Goal: Transaction & Acquisition: Book appointment/travel/reservation

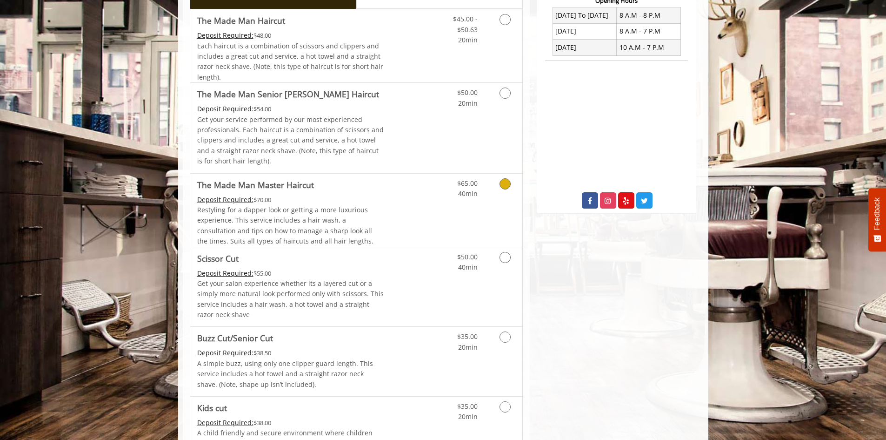
scroll to position [605, 0]
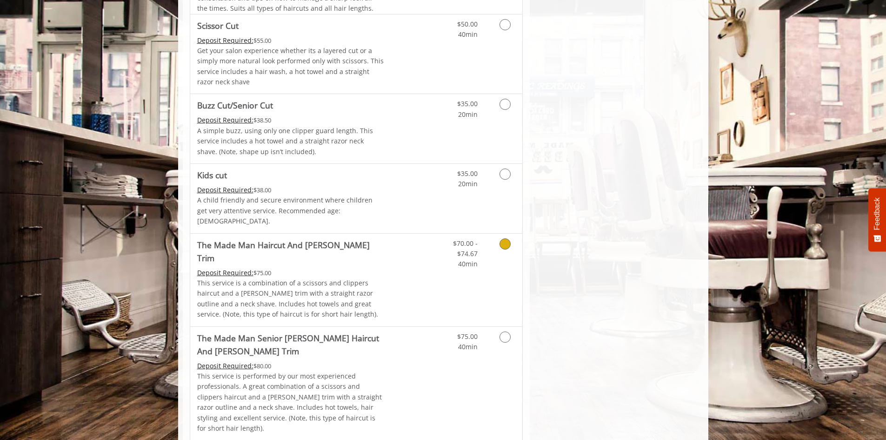
click at [298, 278] on p "This service is a combination of a scissors and clippers haircut and a [PERSON_…" at bounding box center [290, 299] width 187 height 42
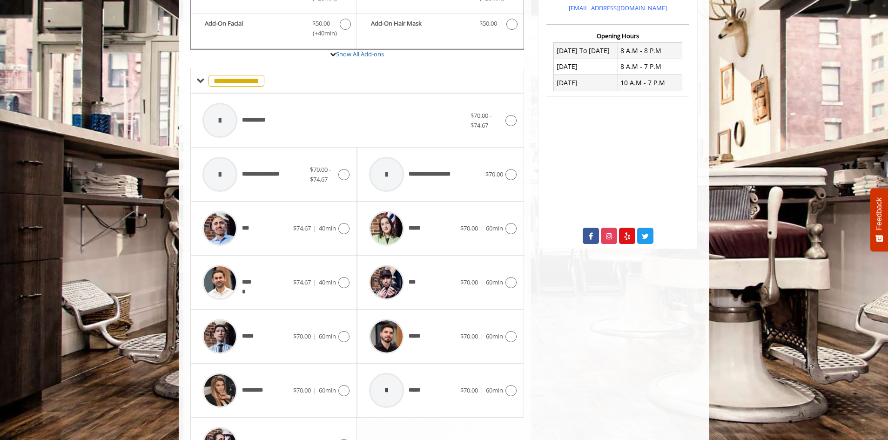
scroll to position [388, 0]
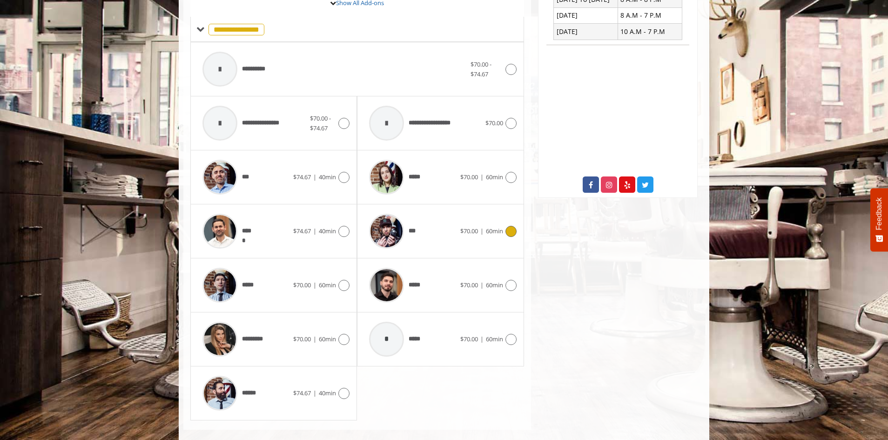
click at [435, 220] on div "***" at bounding box center [411, 231] width 95 height 44
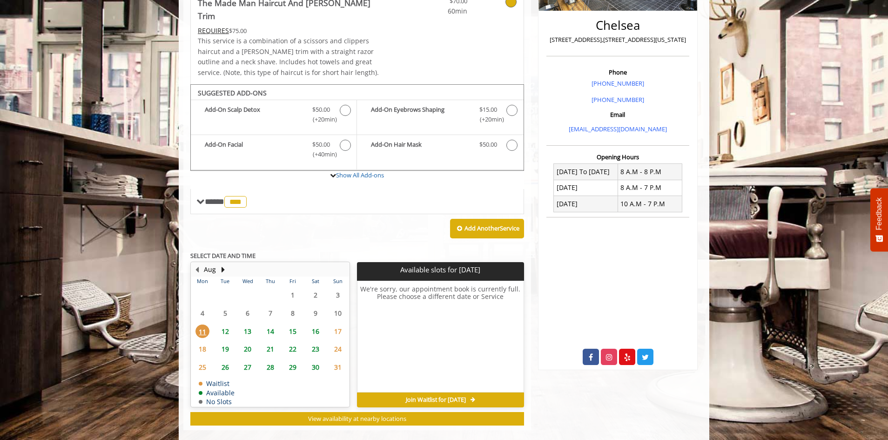
scroll to position [216, 0]
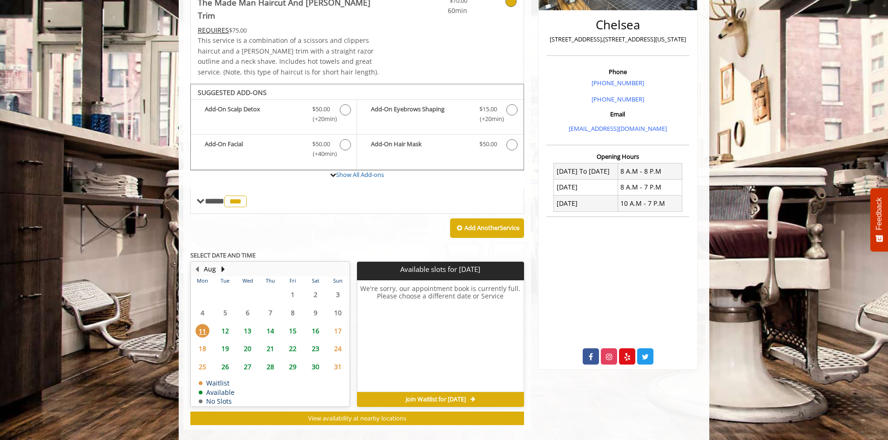
click at [228, 324] on span "12" at bounding box center [225, 330] width 14 height 13
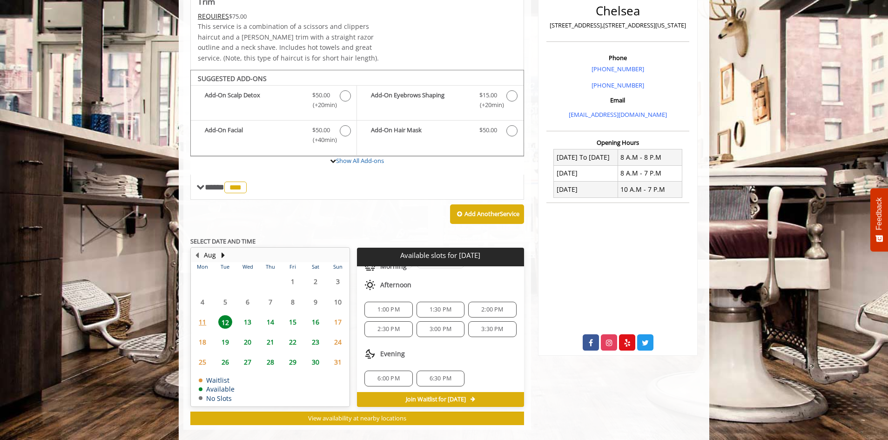
scroll to position [61, 0]
click at [250, 315] on span "13" at bounding box center [248, 321] width 14 height 13
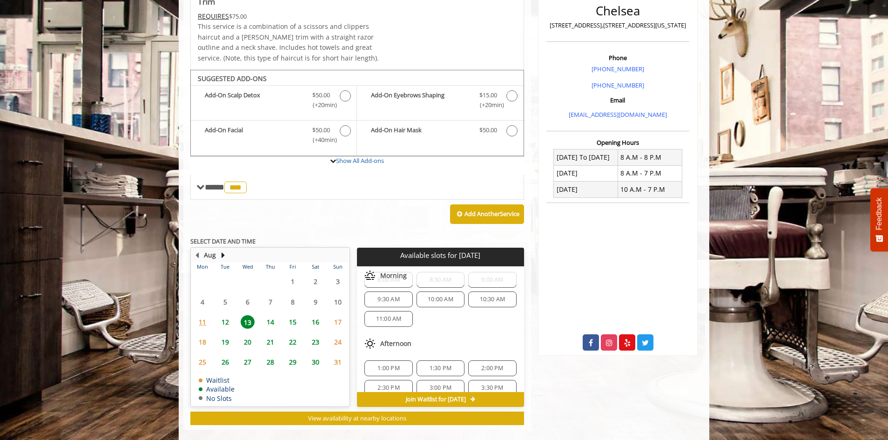
scroll to position [32, 0]
click at [268, 315] on span "14" at bounding box center [270, 321] width 14 height 13
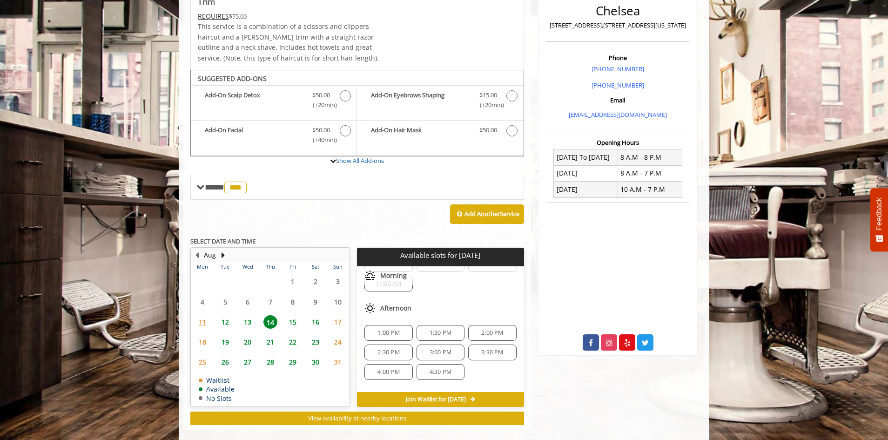
scroll to position [101, 0]
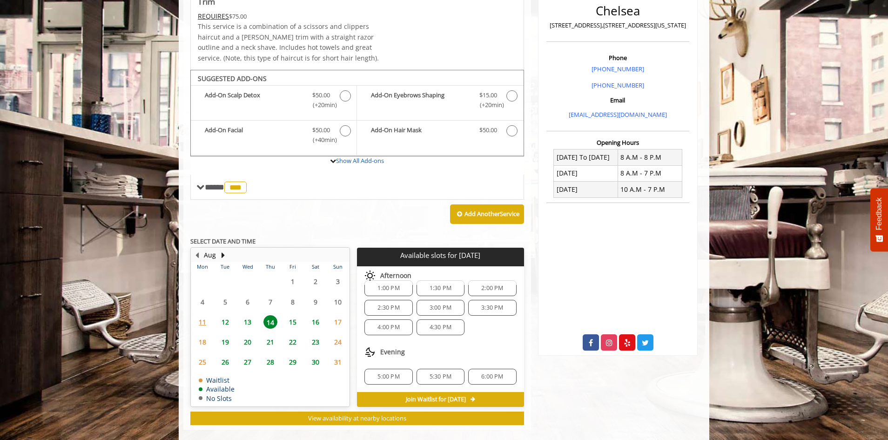
click at [313, 315] on span "16" at bounding box center [316, 321] width 14 height 13
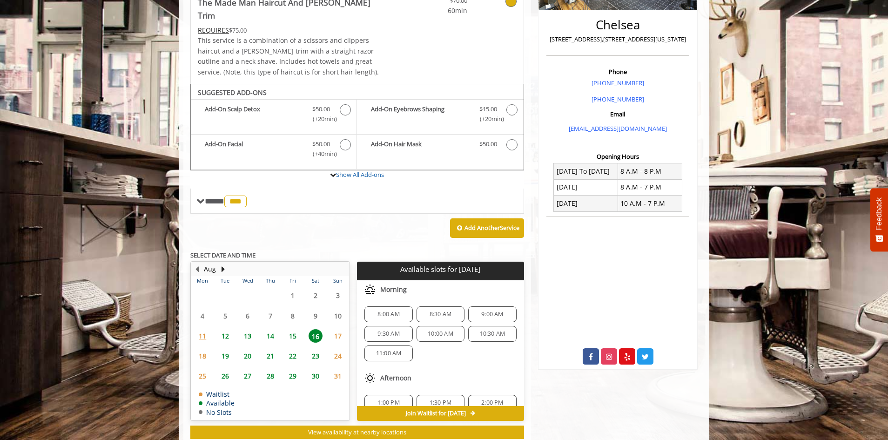
scroll to position [230, 0]
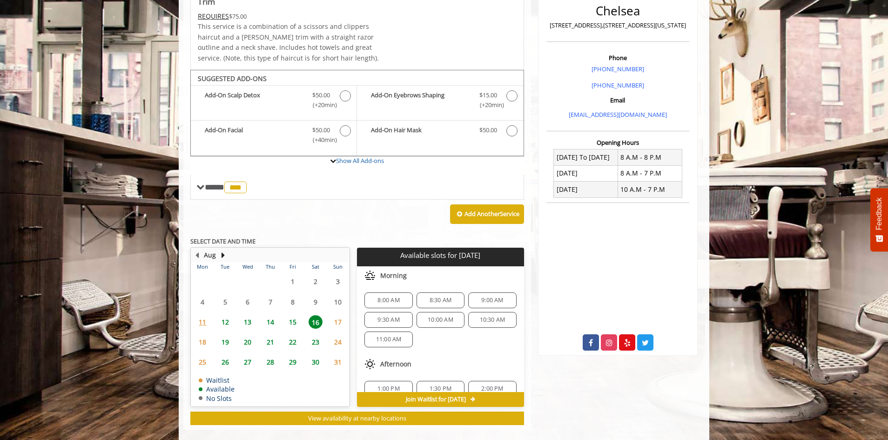
click at [294, 315] on span "15" at bounding box center [293, 321] width 14 height 13
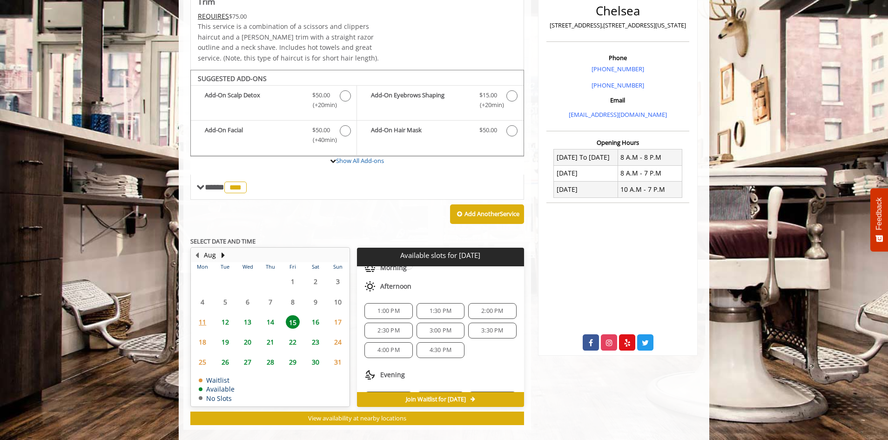
scroll to position [120, 0]
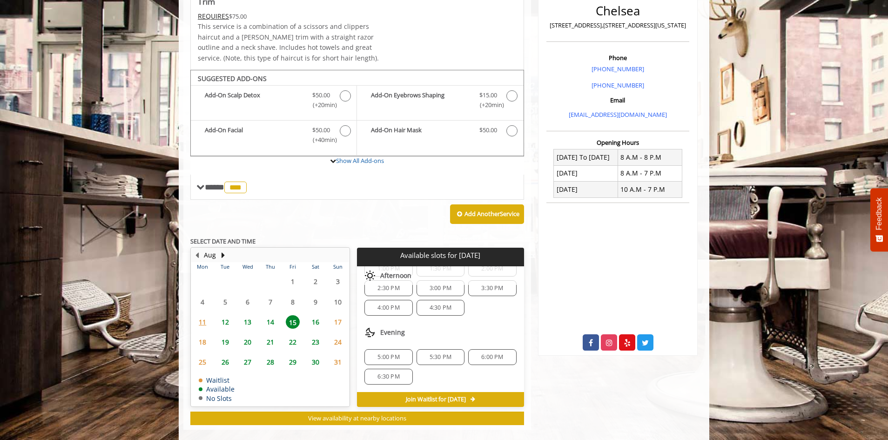
click at [274, 315] on span "14" at bounding box center [270, 321] width 14 height 13
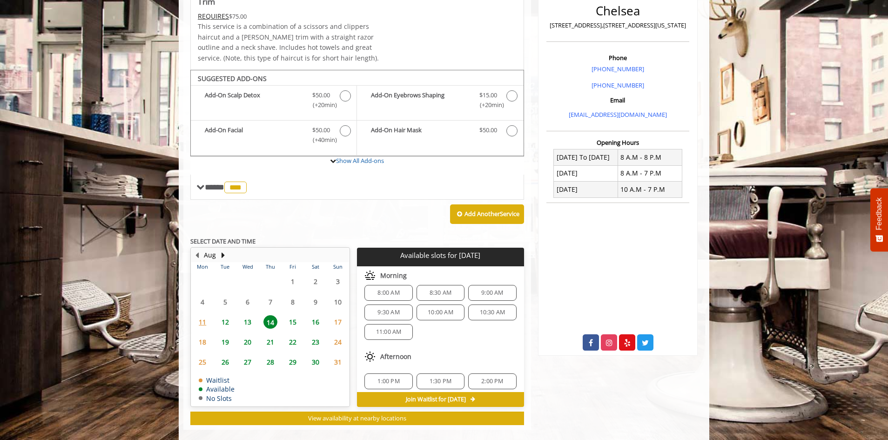
scroll to position [101, 0]
click at [229, 315] on span "12" at bounding box center [225, 321] width 14 height 13
click at [439, 373] on span "6:30 PM" at bounding box center [440, 376] width 22 height 7
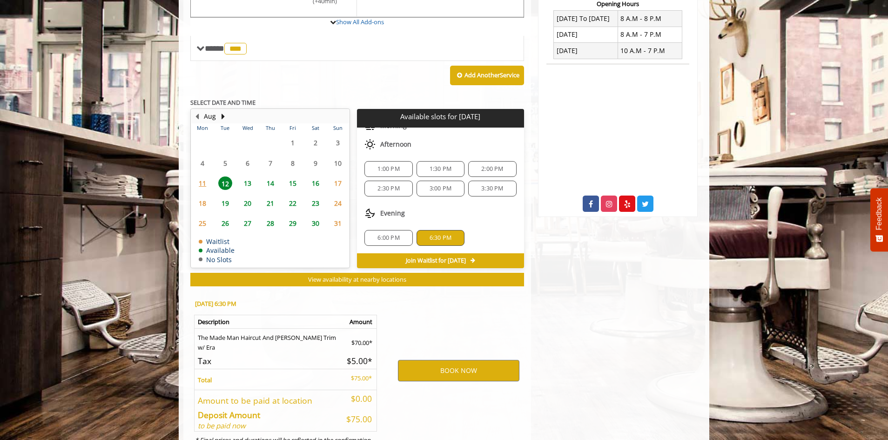
scroll to position [398, 0]
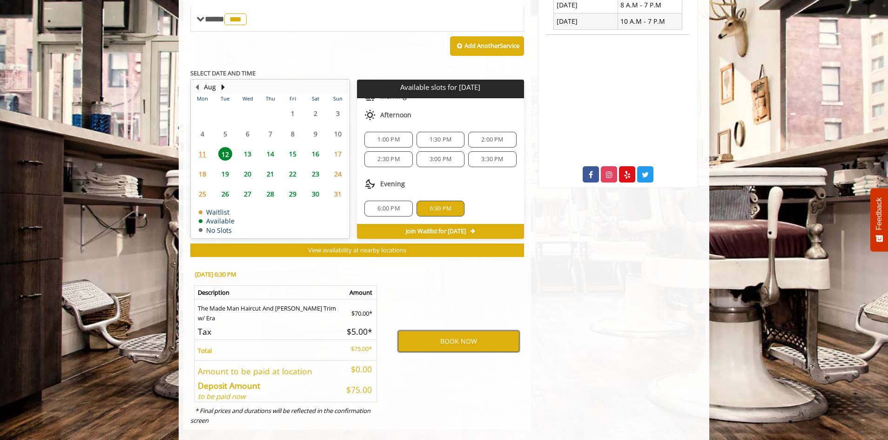
click at [437, 333] on button "BOOK NOW" at bounding box center [458, 340] width 121 height 21
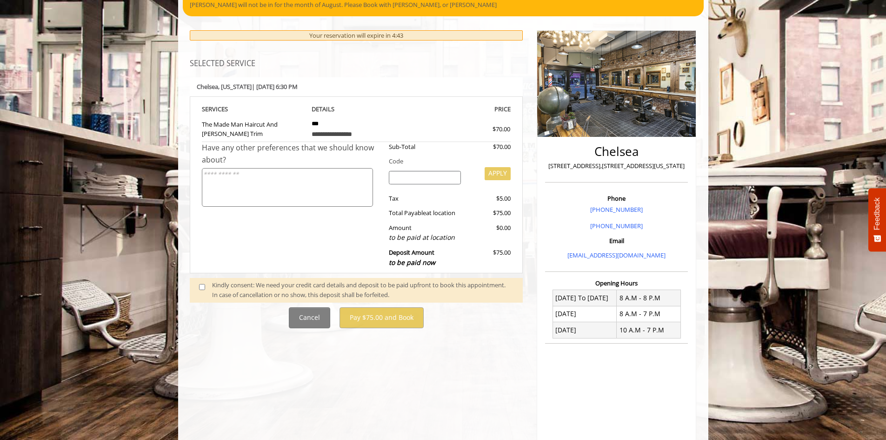
scroll to position [93, 0]
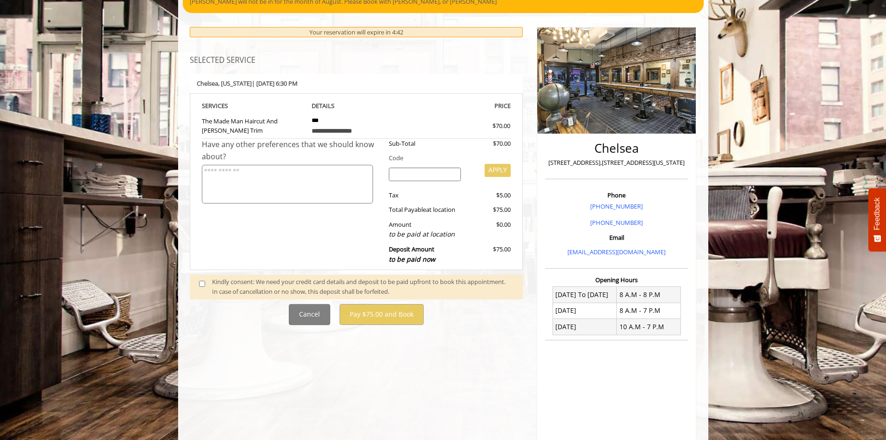
click at [206, 285] on span at bounding box center [205, 287] width 27 height 20
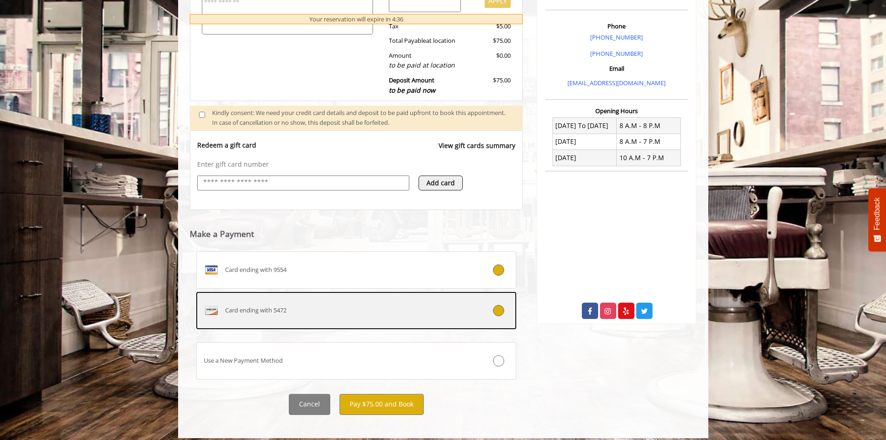
scroll to position [267, 0]
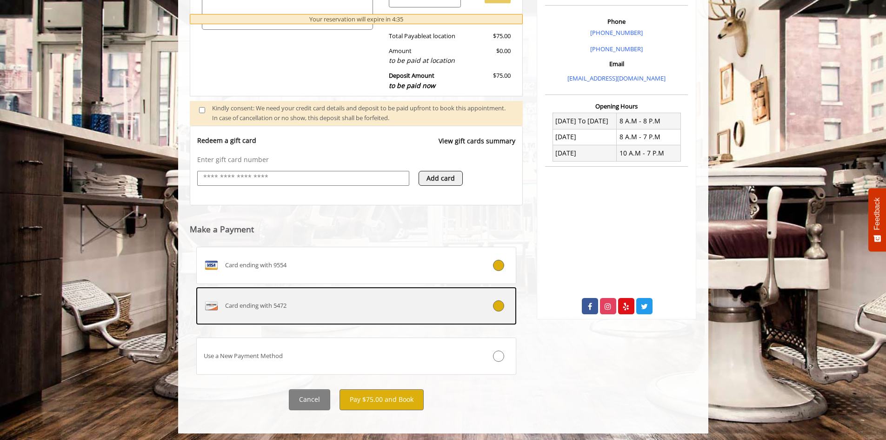
click at [327, 300] on div "Card ending with 5472" at bounding box center [330, 305] width 266 height 15
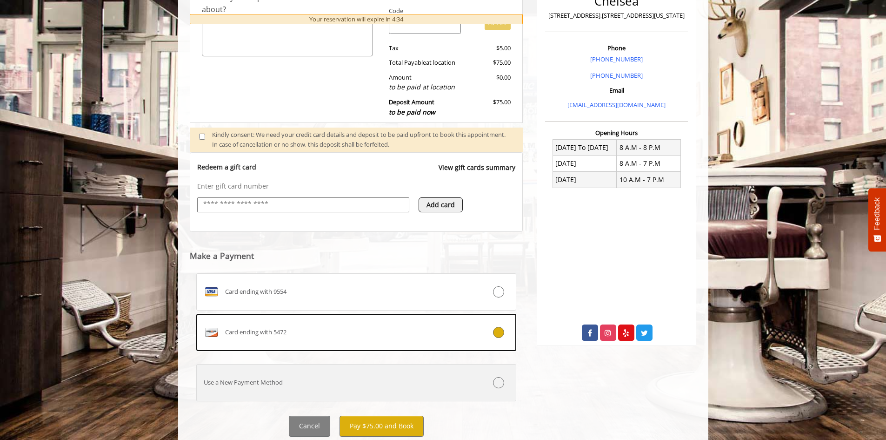
scroll to position [269, 0]
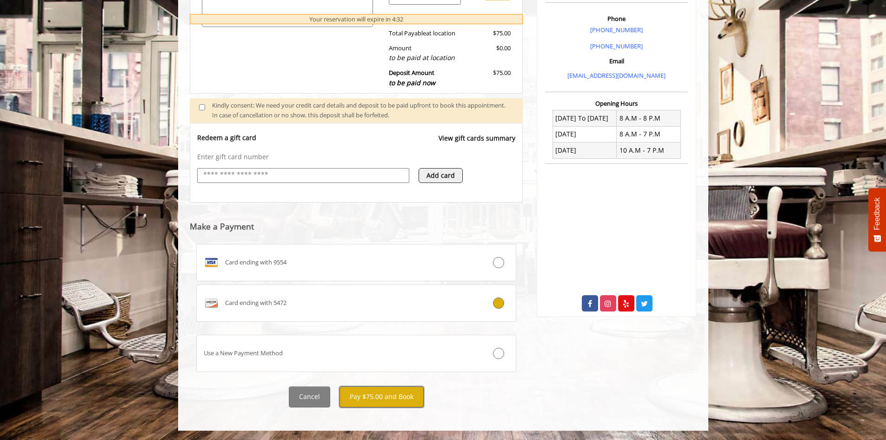
click at [382, 394] on button "Pay $75.00 and Book" at bounding box center [382, 396] width 84 height 21
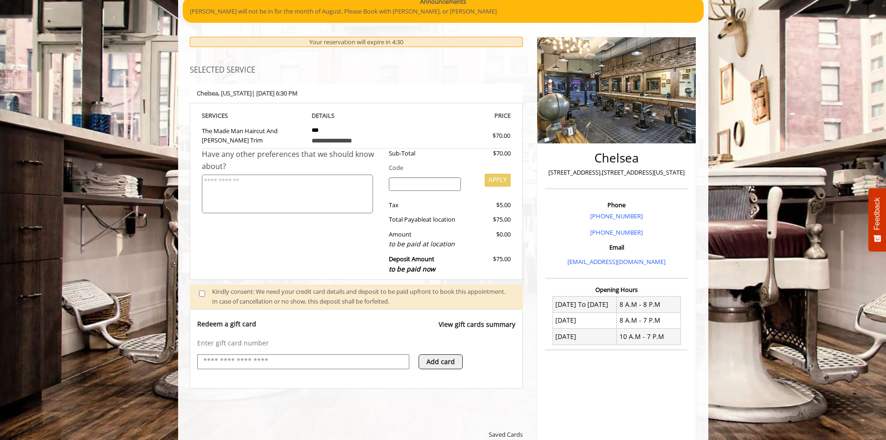
scroll to position [0, 0]
